Goal: Task Accomplishment & Management: Manage account settings

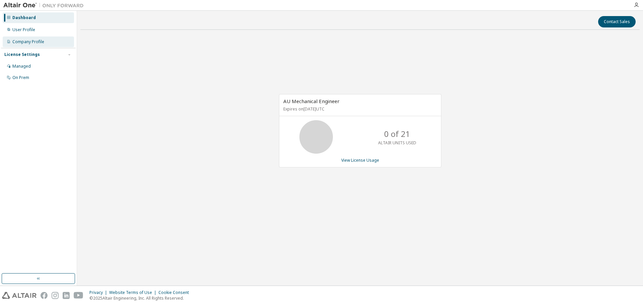
click at [28, 41] on div "Company Profile" at bounding box center [28, 41] width 32 height 5
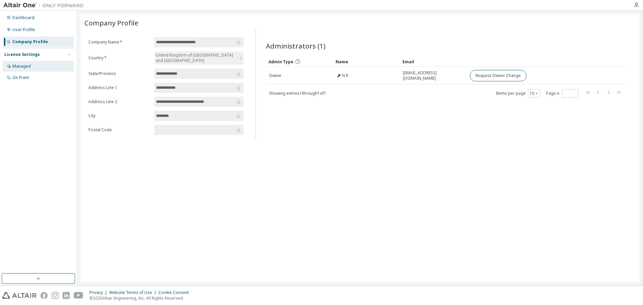
click at [24, 68] on div "Managed" at bounding box center [21, 66] width 18 height 5
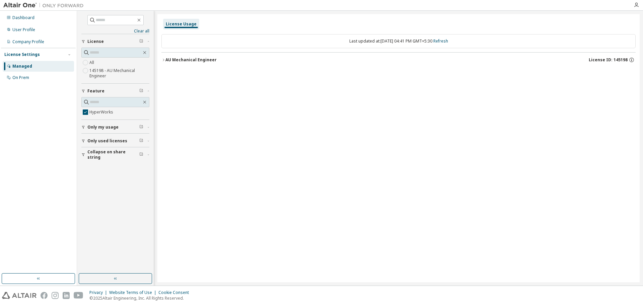
click at [111, 128] on span "Only my usage" at bounding box center [102, 127] width 31 height 5
click at [94, 137] on label "Yes" at bounding box center [93, 137] width 8 height 8
click at [109, 159] on span "Only used licenses" at bounding box center [107, 160] width 40 height 5
click at [28, 19] on div "Dashboard" at bounding box center [23, 17] width 22 height 5
